Goal: Task Accomplishment & Management: Manage account settings

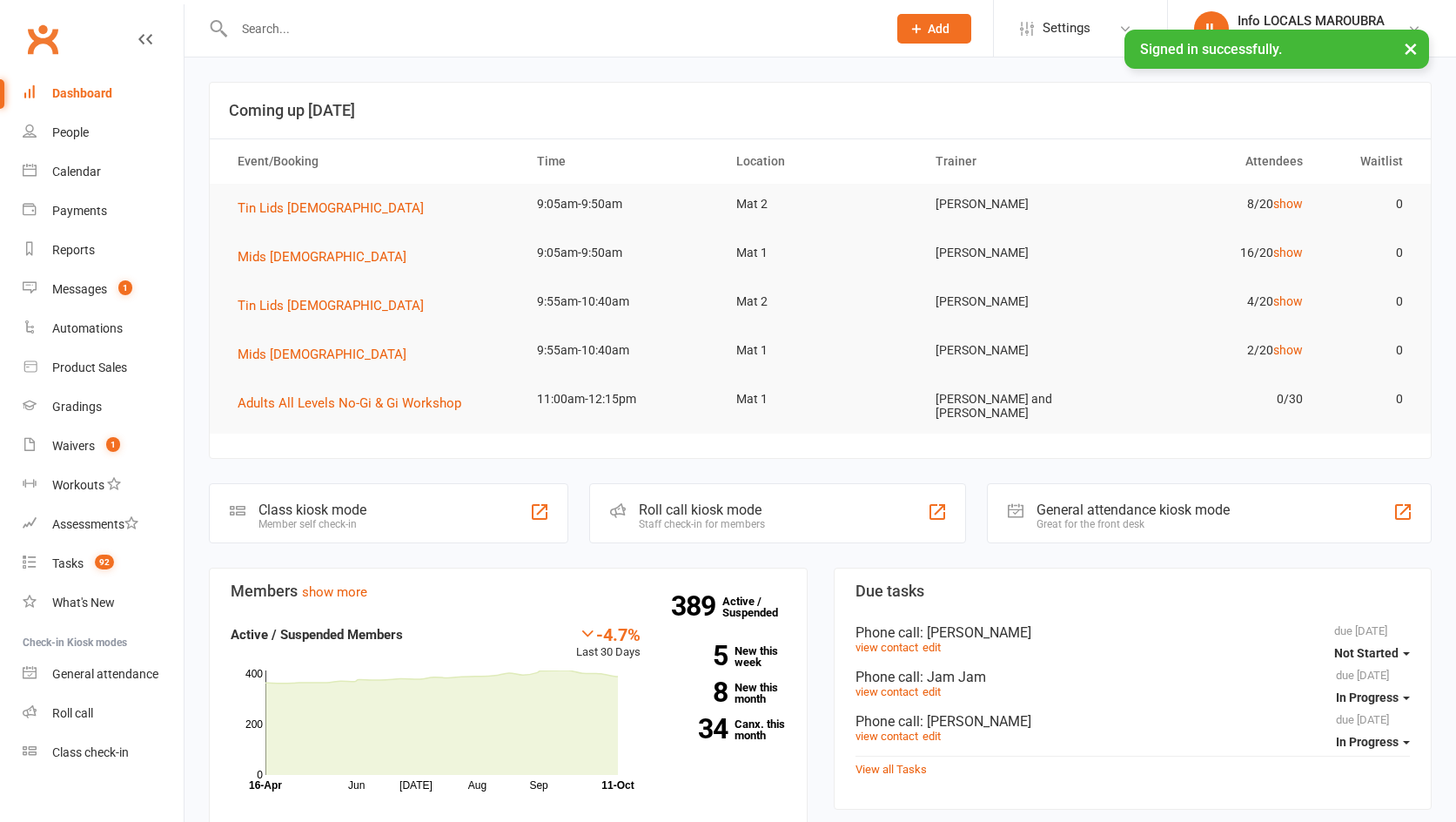
click at [289, 37] on input "text" at bounding box center [551, 28] width 646 height 24
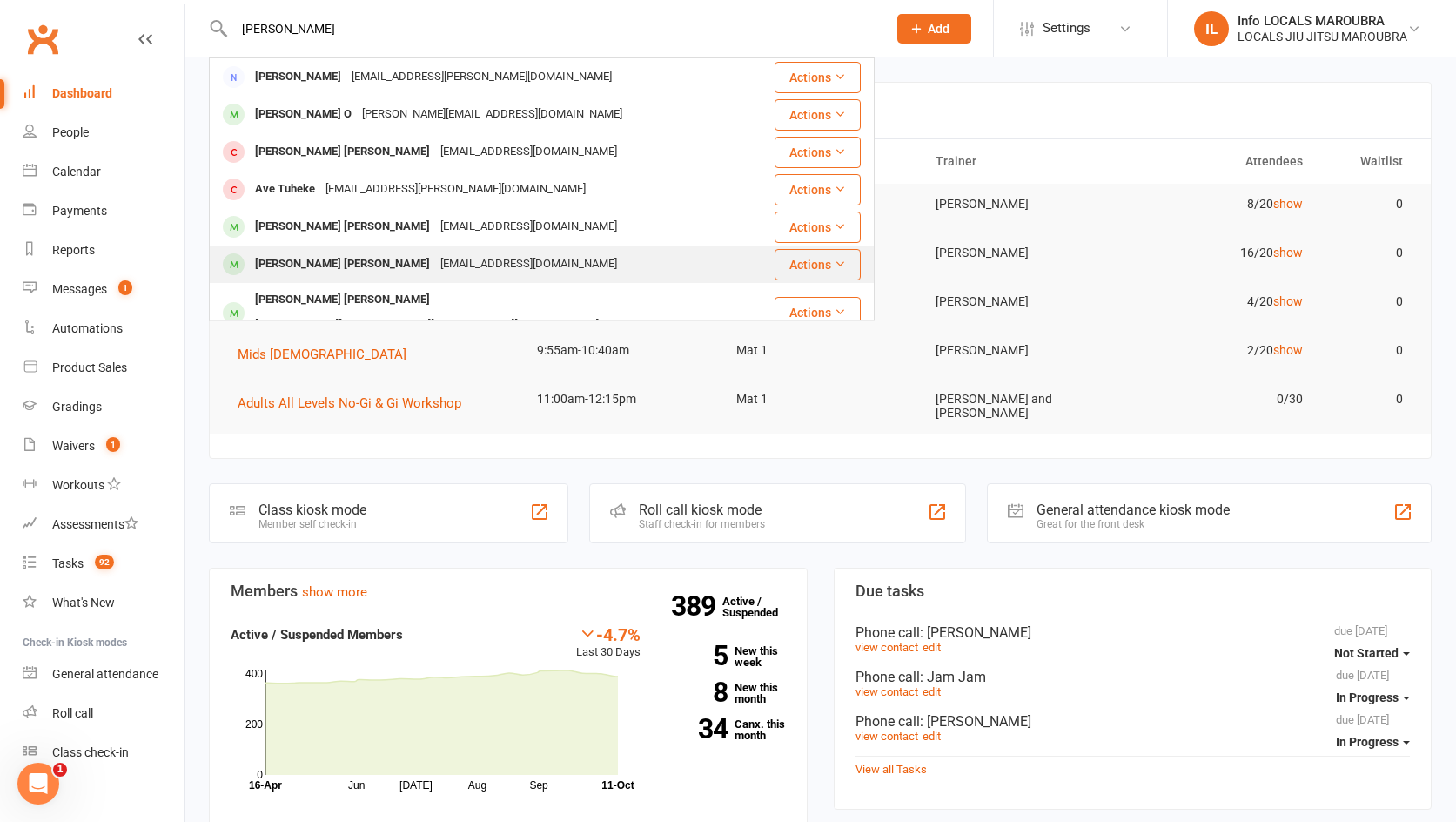
type input "[PERSON_NAME]"
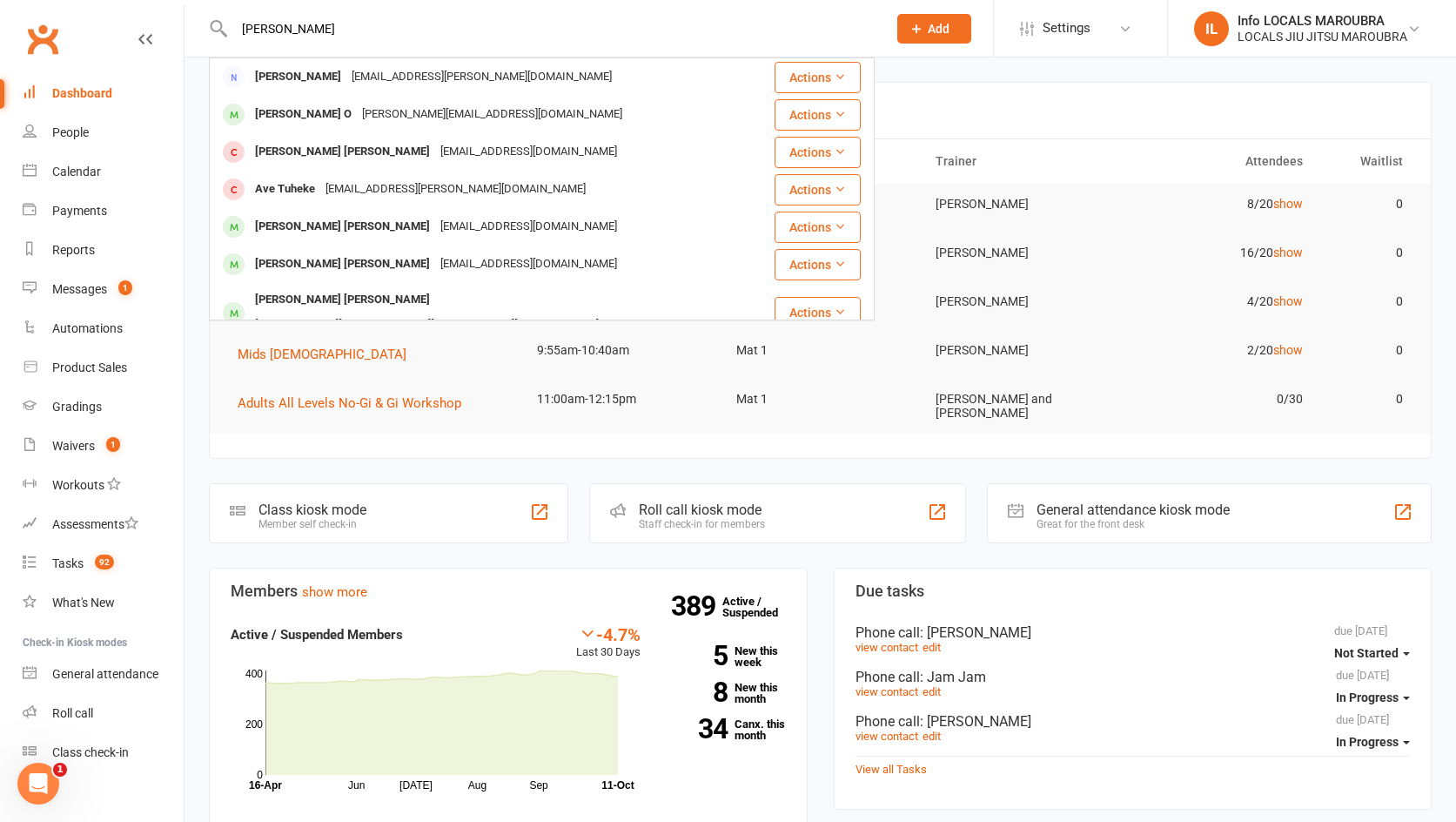
click at [436, 265] on div "[EMAIL_ADDRESS][DOMAIN_NAME]" at bounding box center [529, 265] width 187 height 25
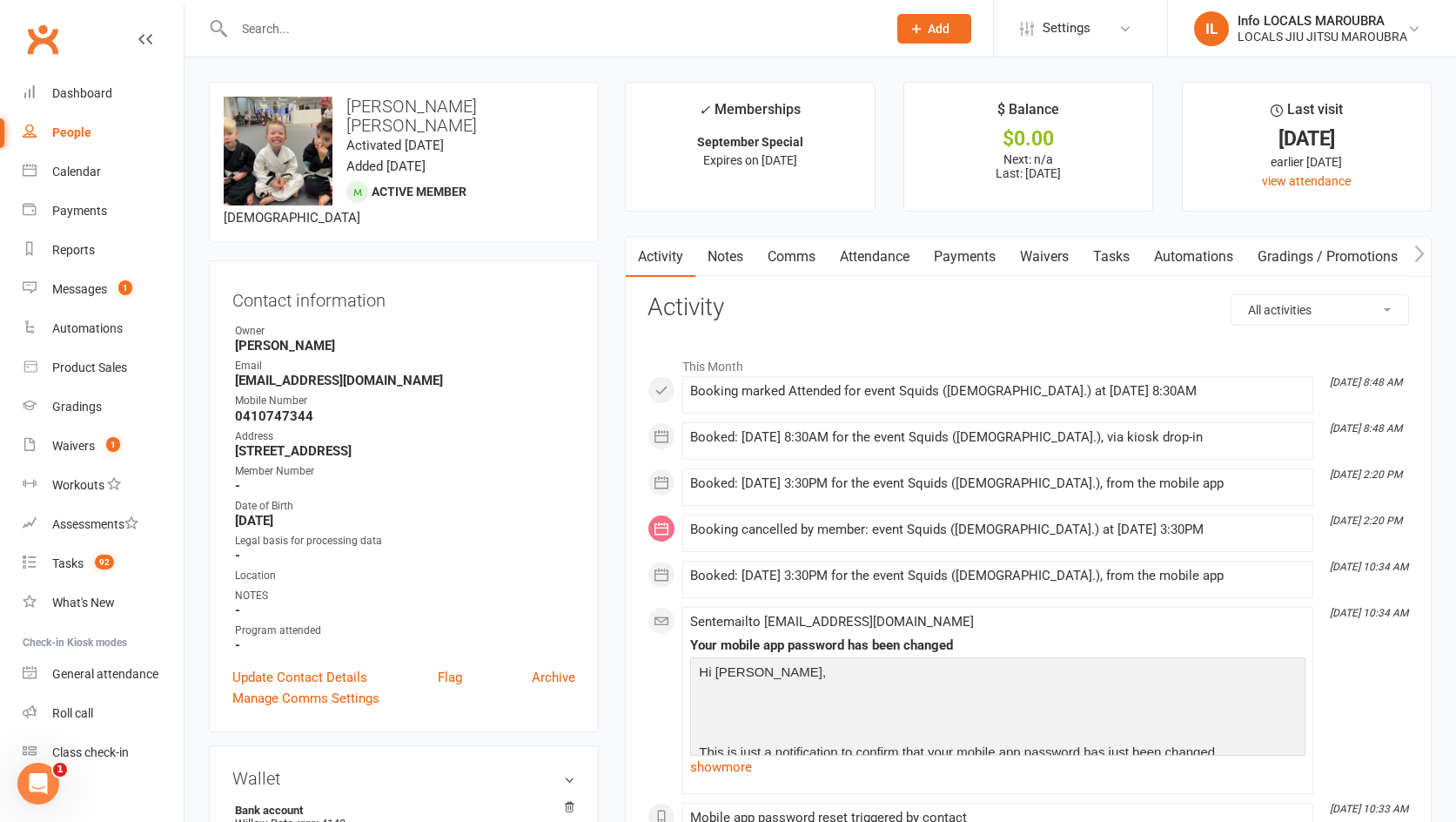
scroll to position [1, 0]
drag, startPoint x: 876, startPoint y: 250, endPoint x: 881, endPoint y: 259, distance: 10.3
click at [876, 250] on link "Attendance" at bounding box center [874, 256] width 94 height 40
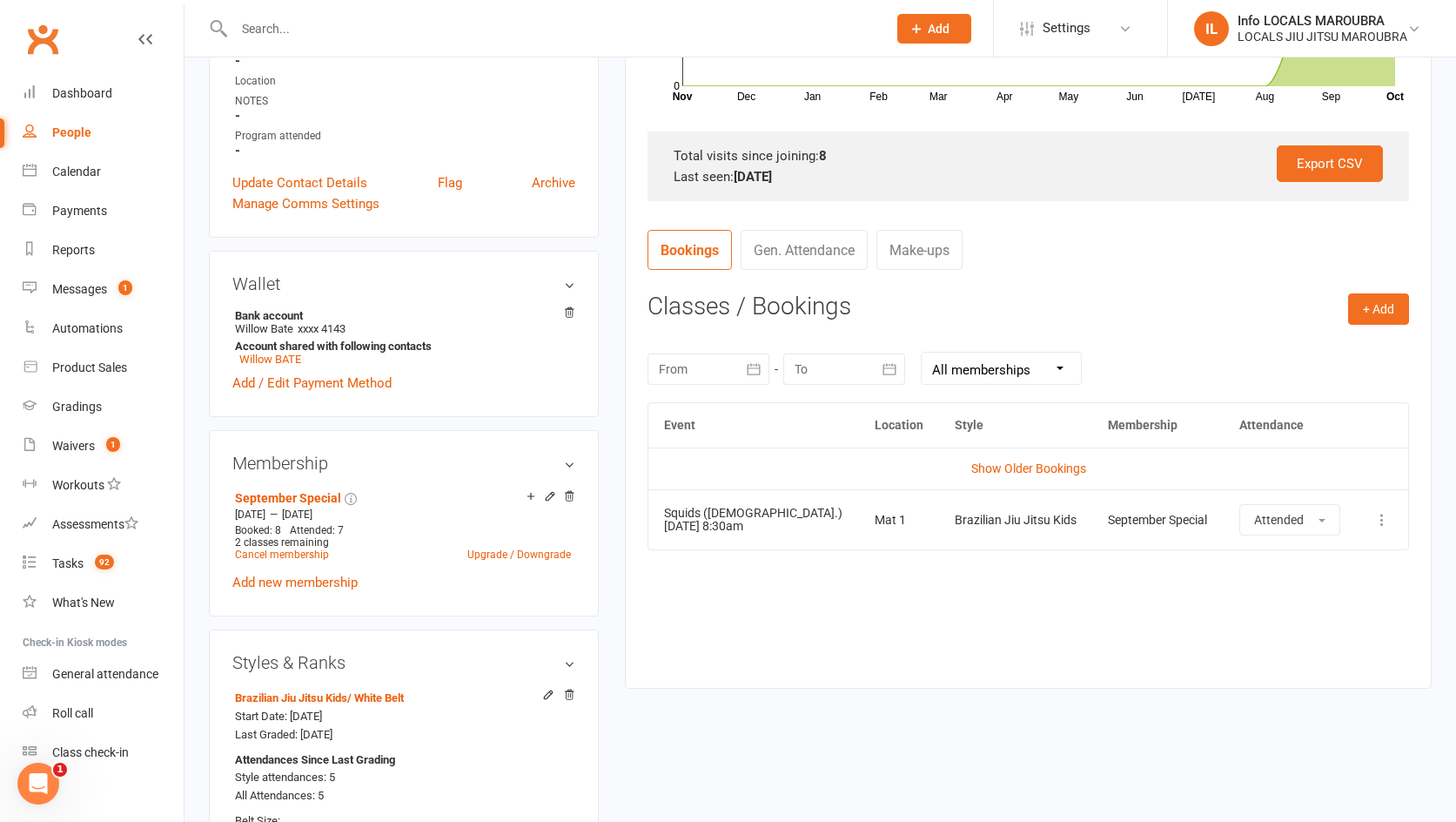
scroll to position [490, 0]
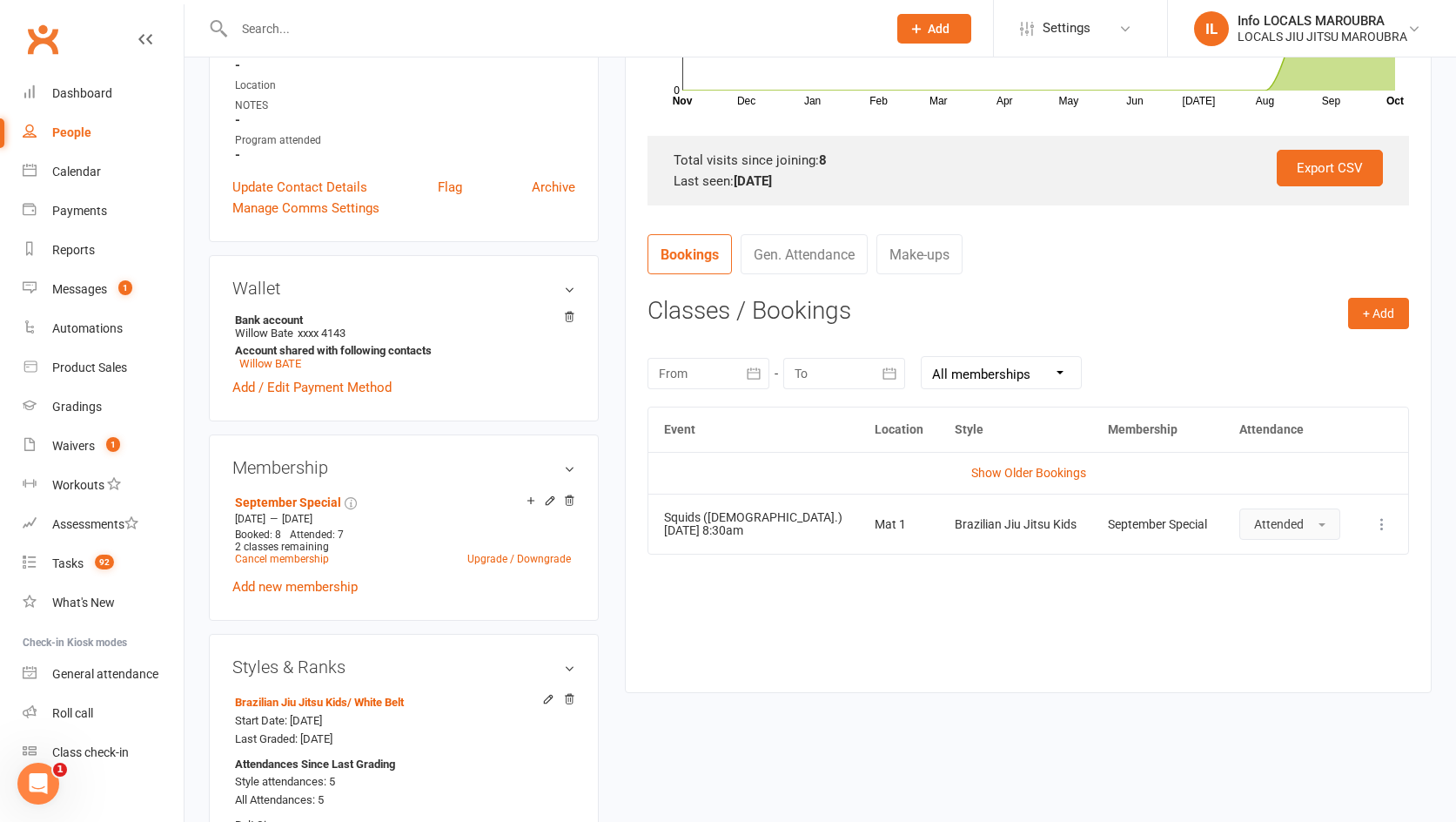
click at [1300, 531] on button "Attended" at bounding box center [1291, 524] width 101 height 31
click at [1299, 530] on button "Attended" at bounding box center [1291, 524] width 101 height 31
click at [715, 528] on td "Squids ([DEMOGRAPHIC_DATA].) [DATE] 8:30am" at bounding box center [754, 524] width 210 height 60
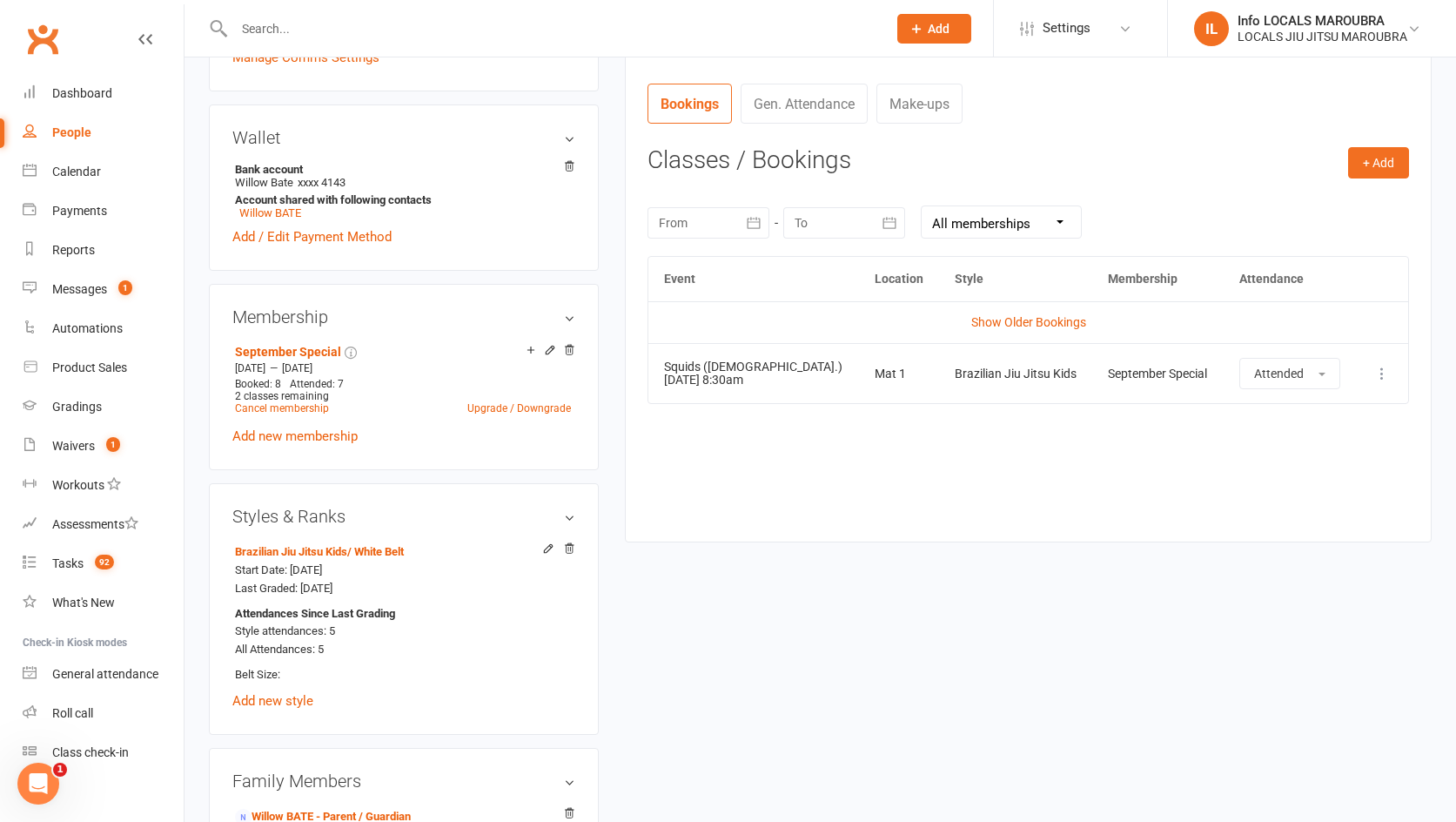
scroll to position [636, 0]
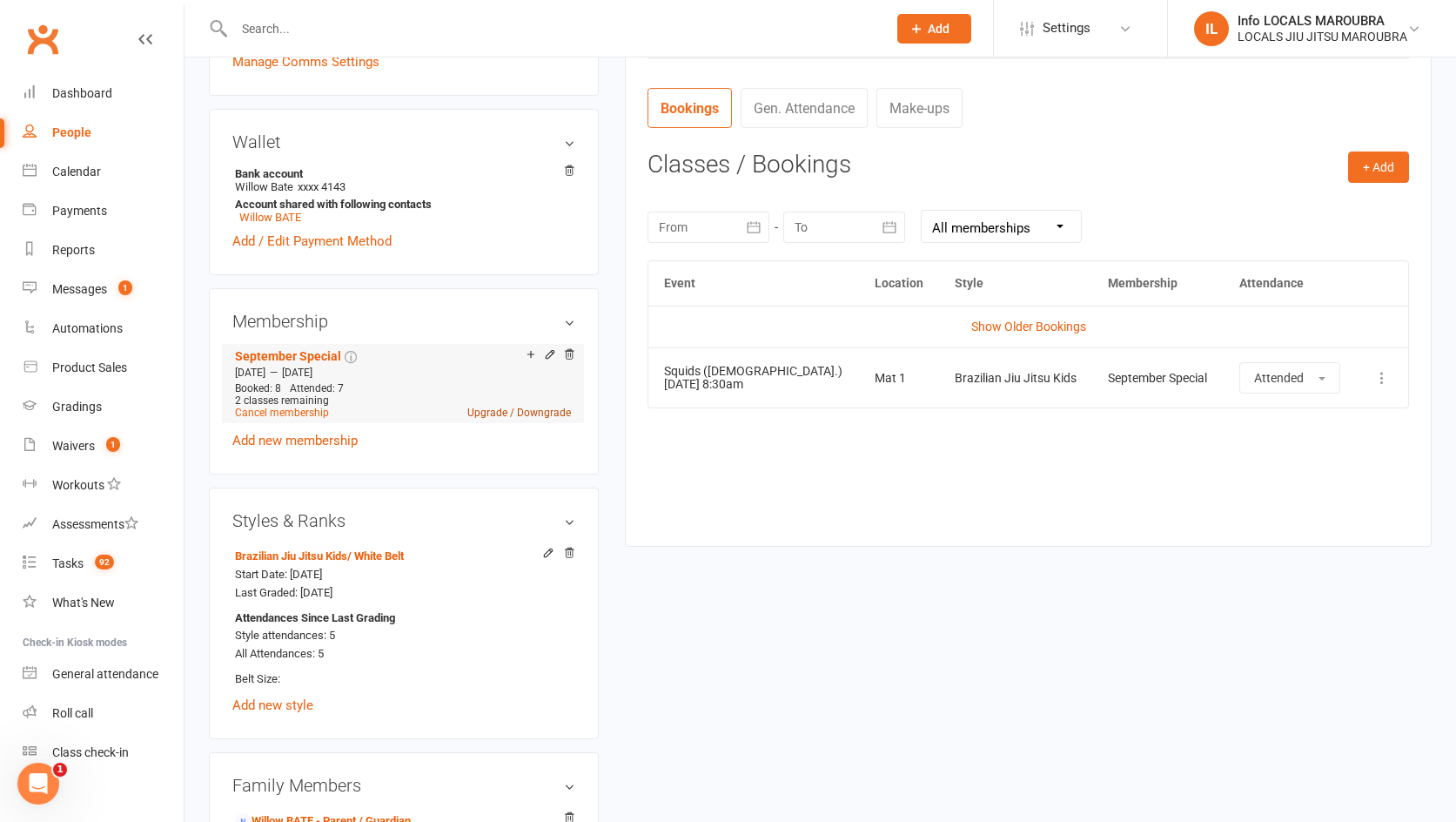
click at [494, 407] on link "Upgrade / Downgrade" at bounding box center [519, 412] width 104 height 13
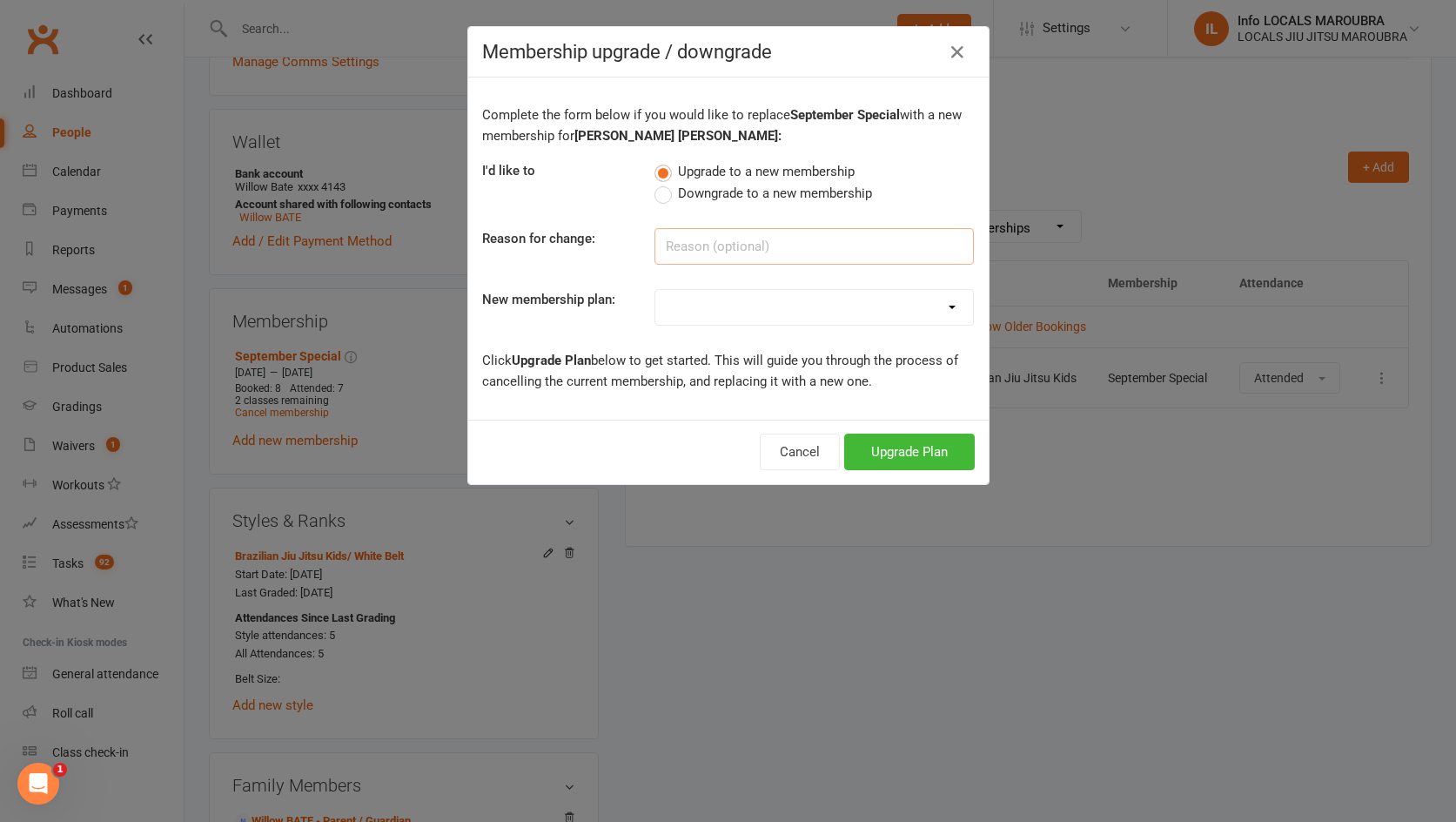
click at [818, 250] on input at bounding box center [814, 247] width 320 height 37
click at [948, 295] on select "ADULTS UNLIMITED ADULTS 2 X CLASSES A WEEK ADULTS STUDENT KIDS 1 X WEEK KIDS 1 …" at bounding box center [814, 307] width 318 height 35
select select "3"
click at [656, 290] on select "ADULTS UNLIMITED ADULTS 2 X CLASSES A WEEK ADULTS STUDENT KIDS 1 X WEEK KIDS 1 …" at bounding box center [814, 307] width 318 height 35
click at [897, 450] on button "Upgrade Plan" at bounding box center [909, 452] width 130 height 37
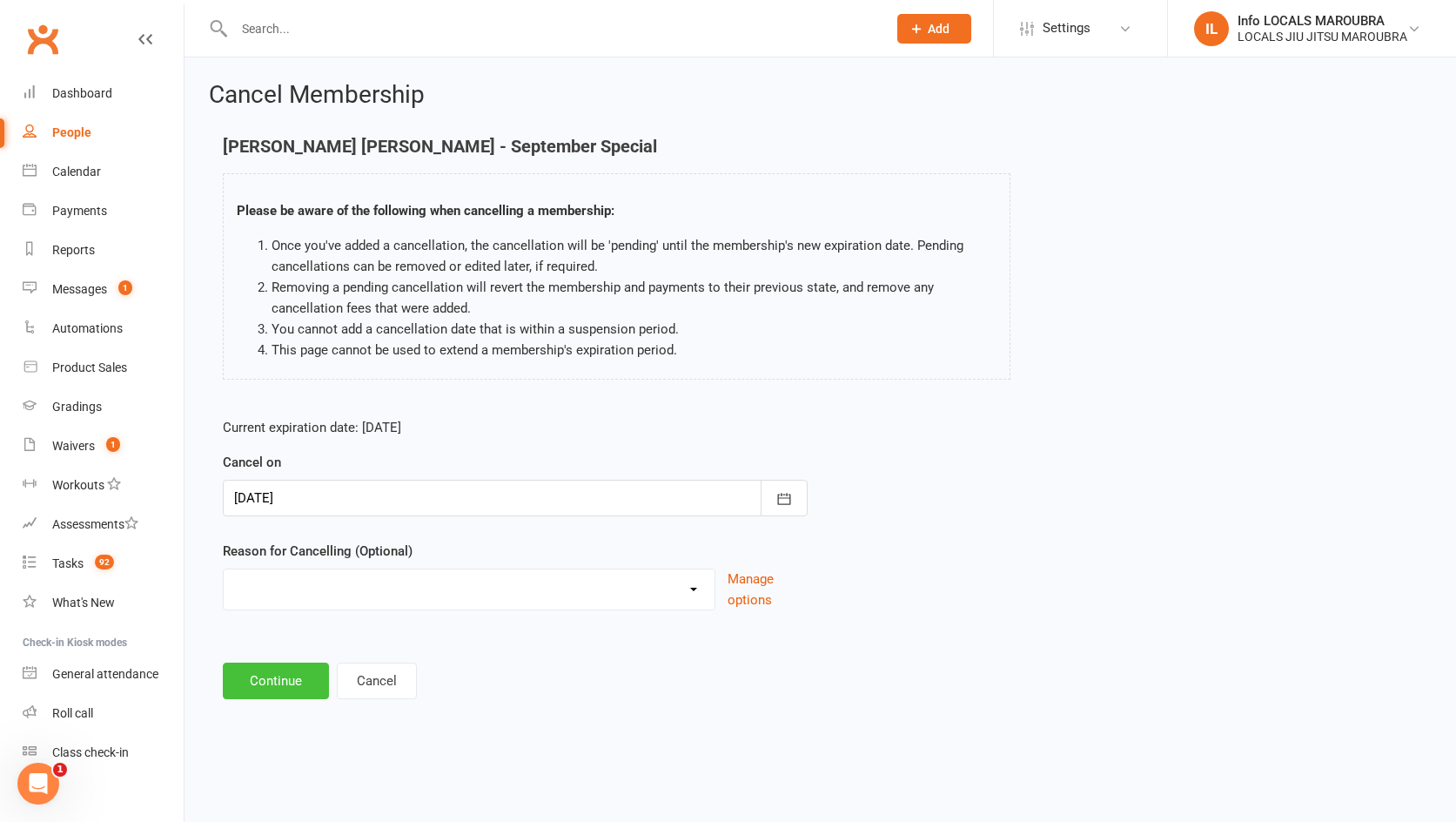
click at [285, 686] on button "Continue" at bounding box center [275, 681] width 106 height 37
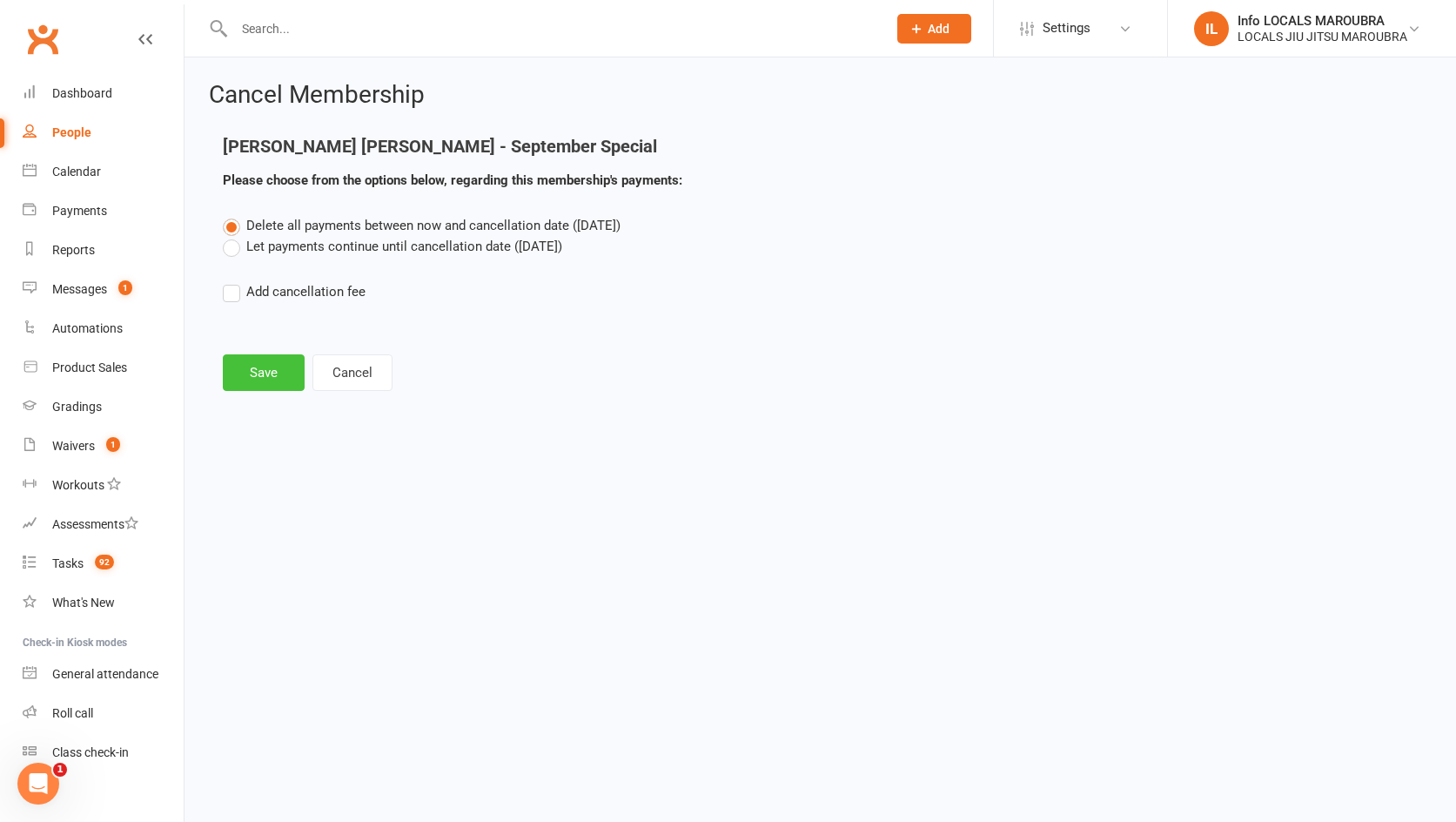
click at [257, 367] on button "Save" at bounding box center [264, 373] width 82 height 37
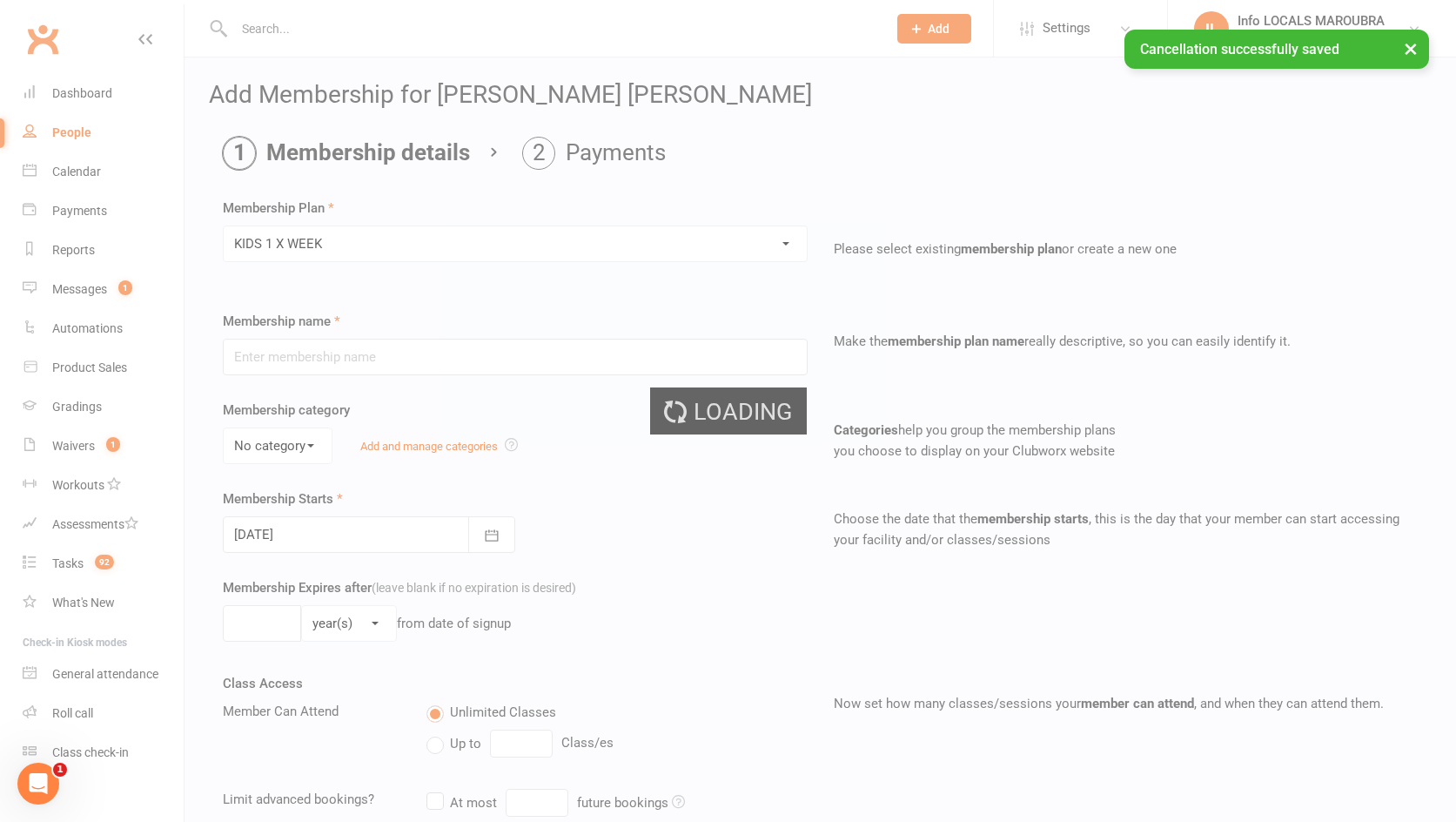
type input "KIDS 1 X WEEK"
select select "1"
type input "0"
type input "1"
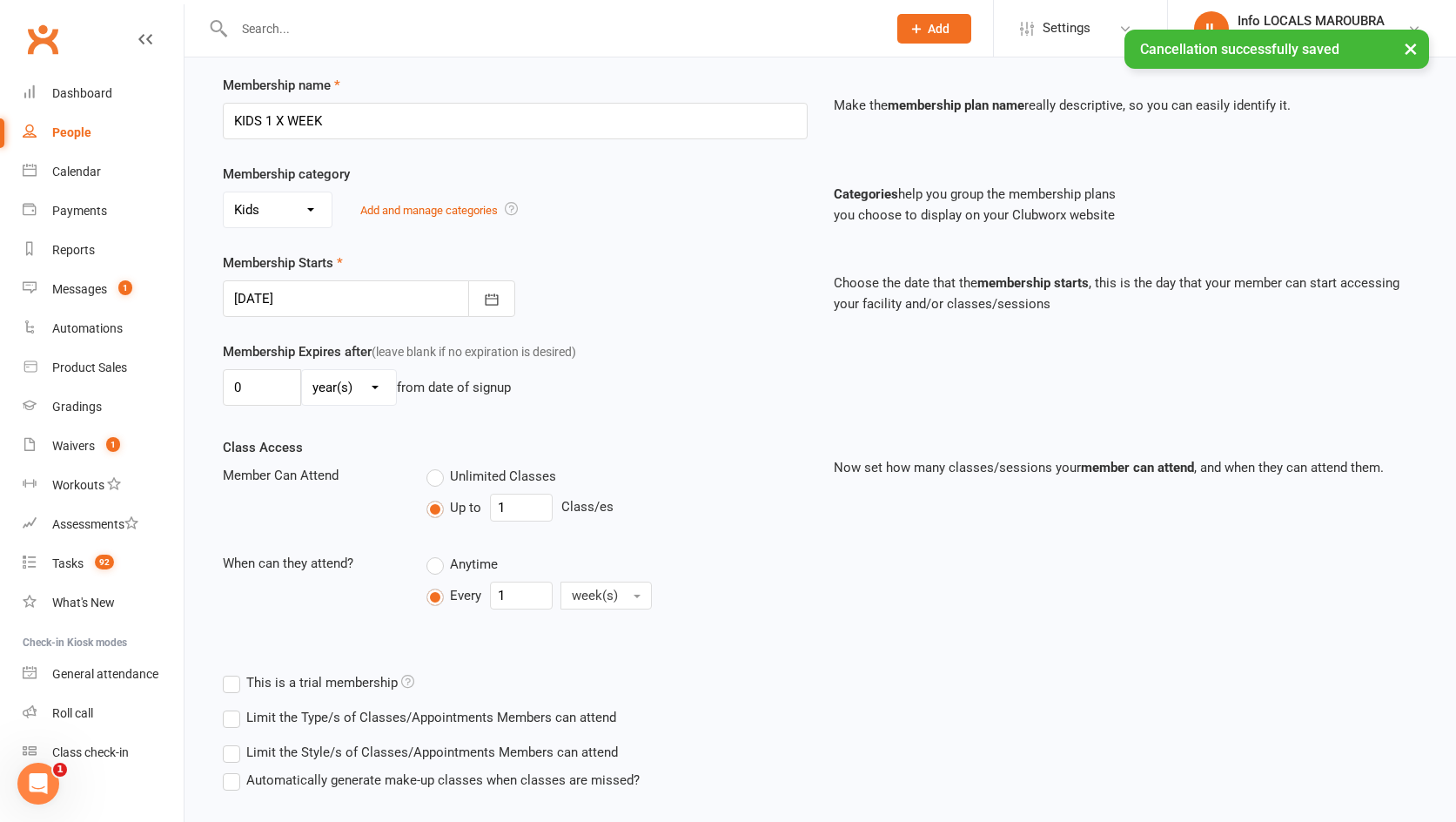
scroll to position [343, 0]
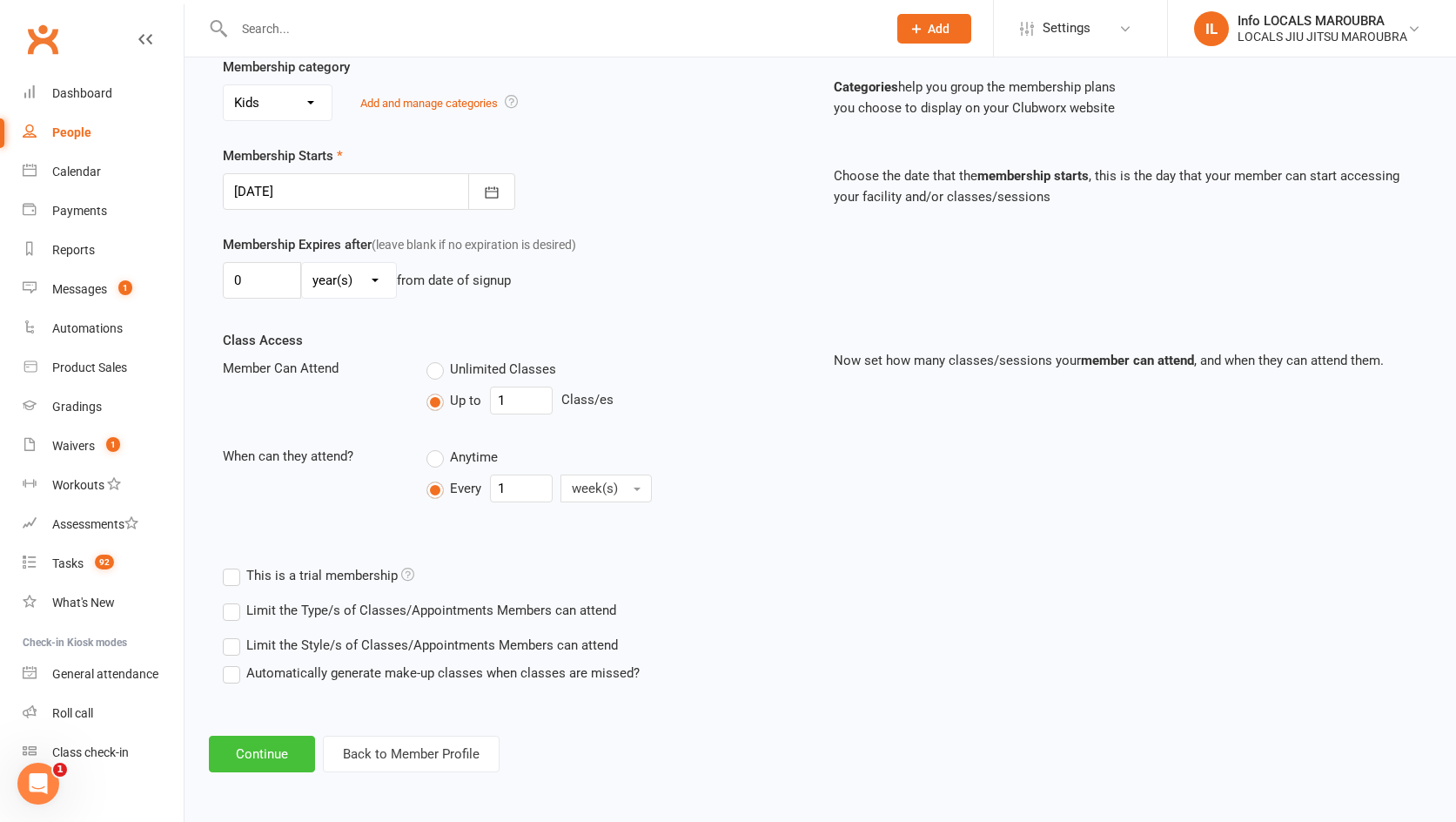
click at [241, 757] on button "Continue" at bounding box center [262, 754] width 106 height 37
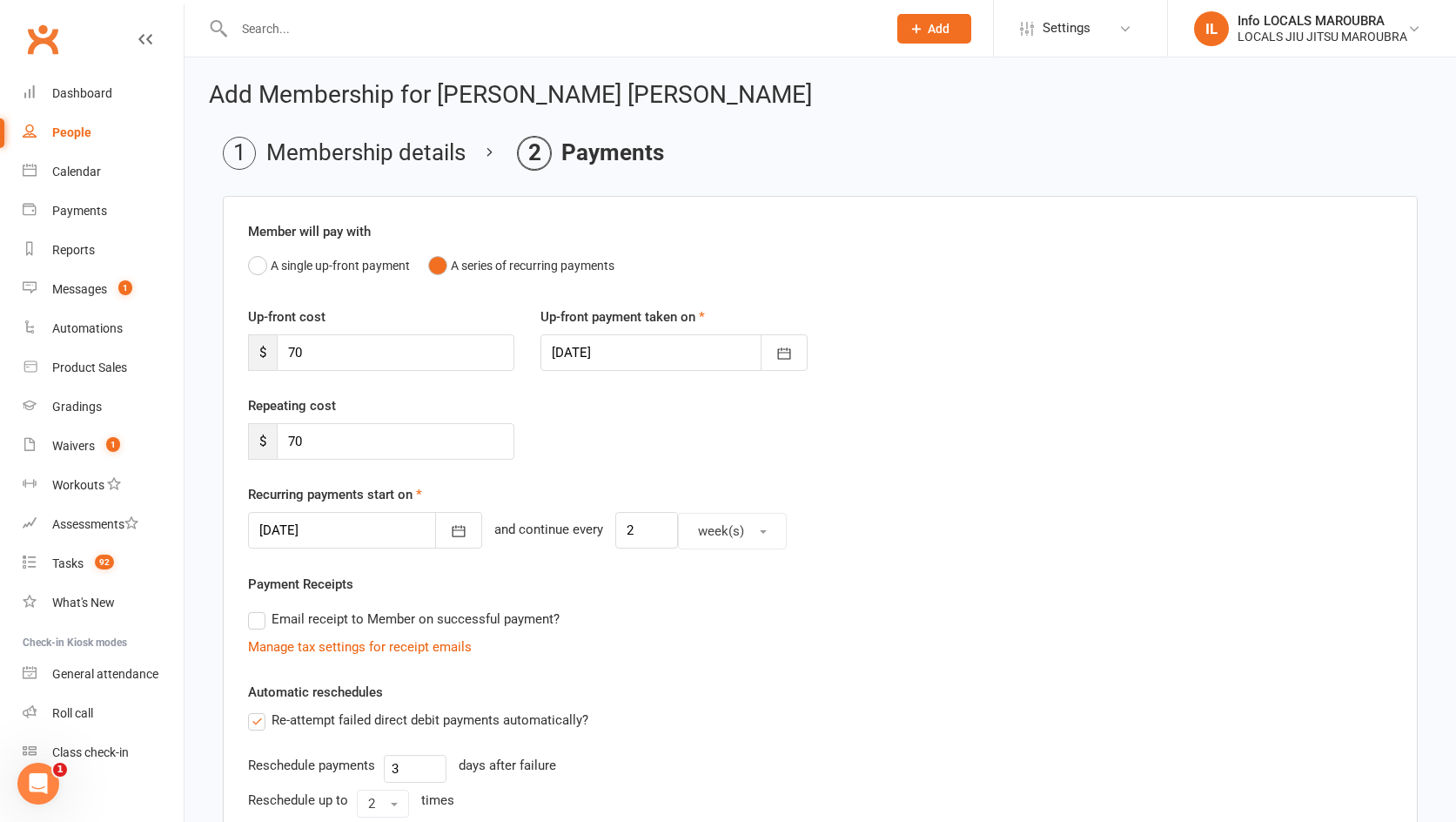
scroll to position [410, 0]
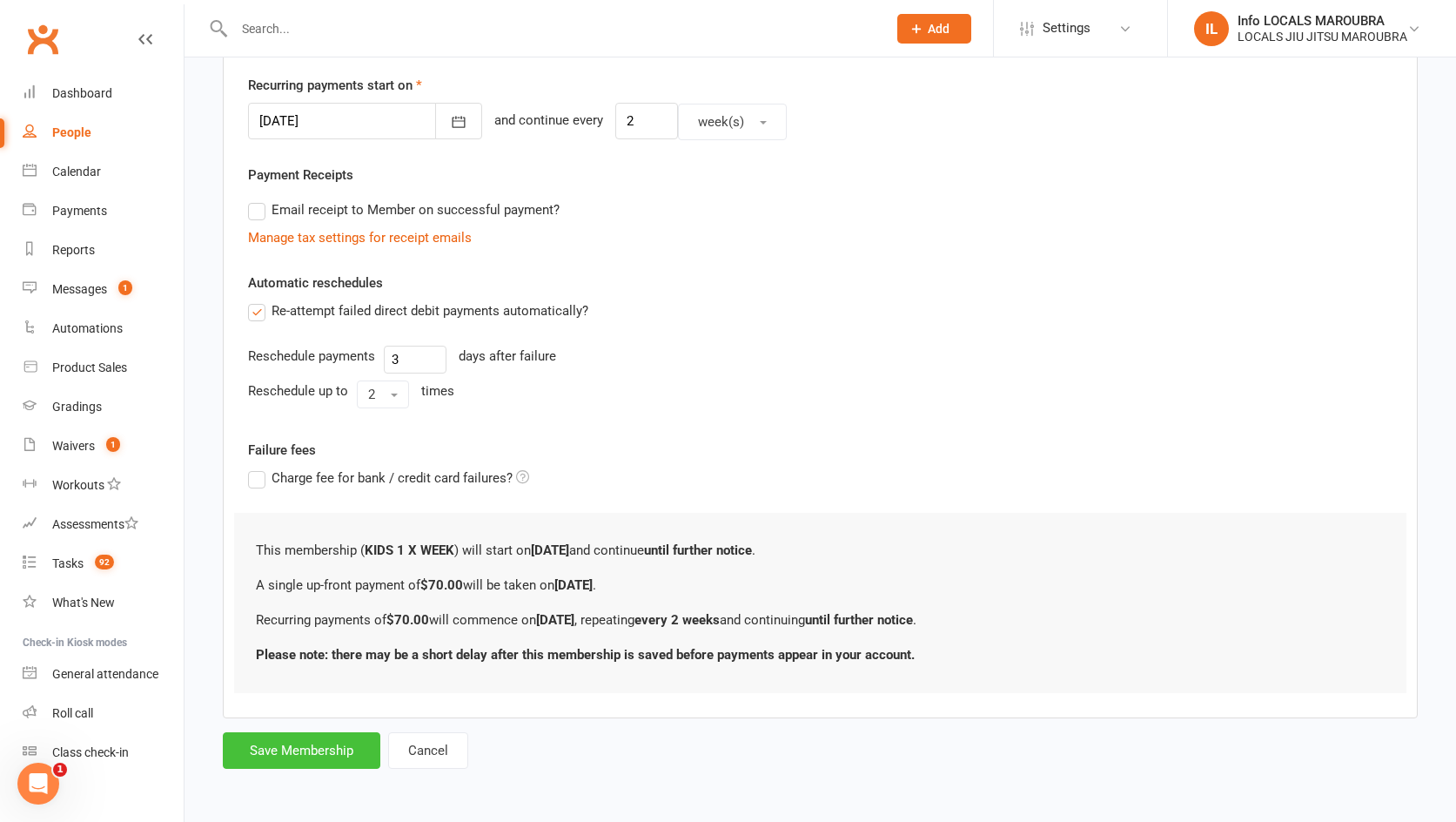
click at [335, 750] on button "Save Membership" at bounding box center [302, 751] width 158 height 37
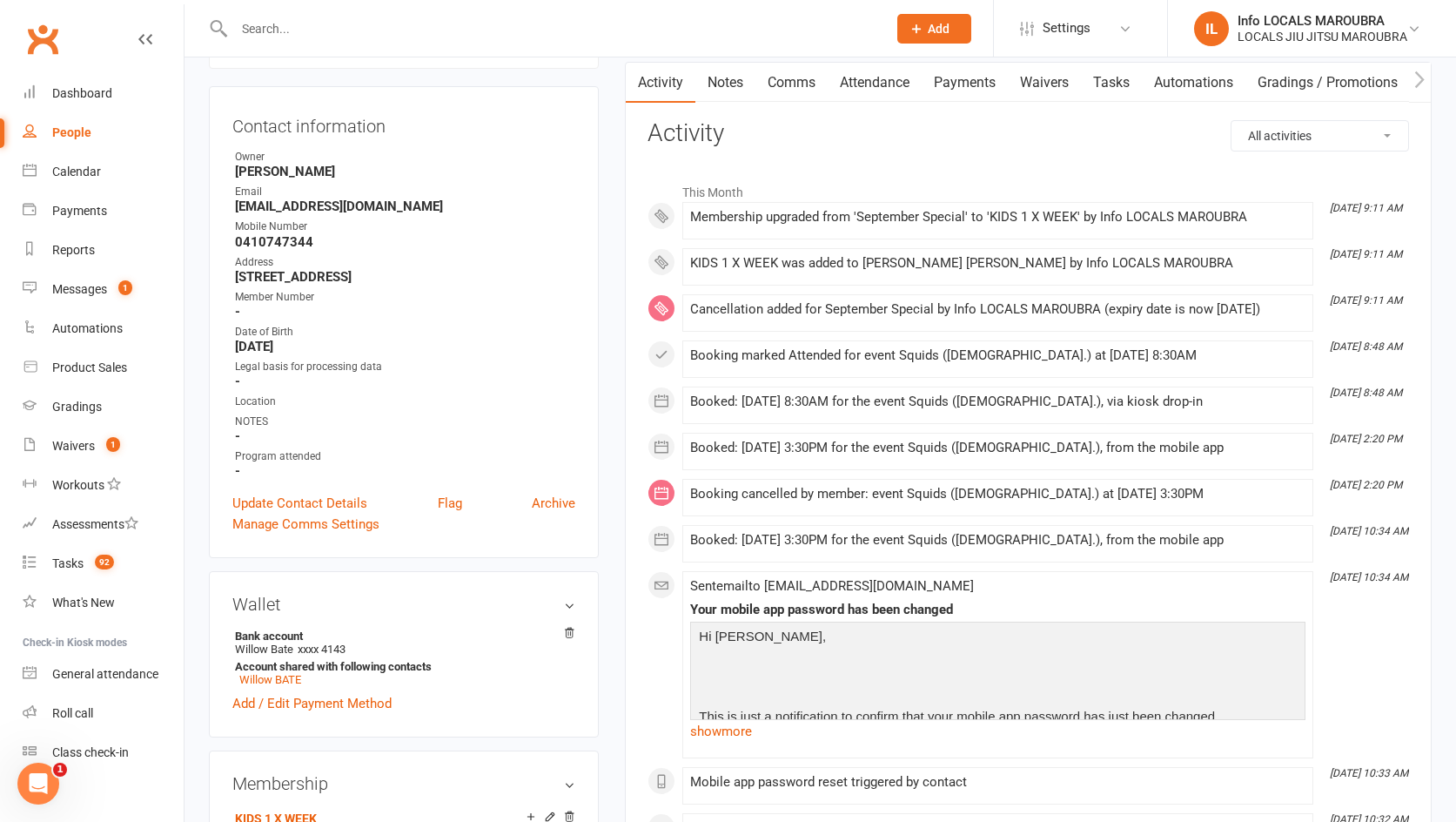
scroll to position [176, 0]
